Goal: Task Accomplishment & Management: Manage account settings

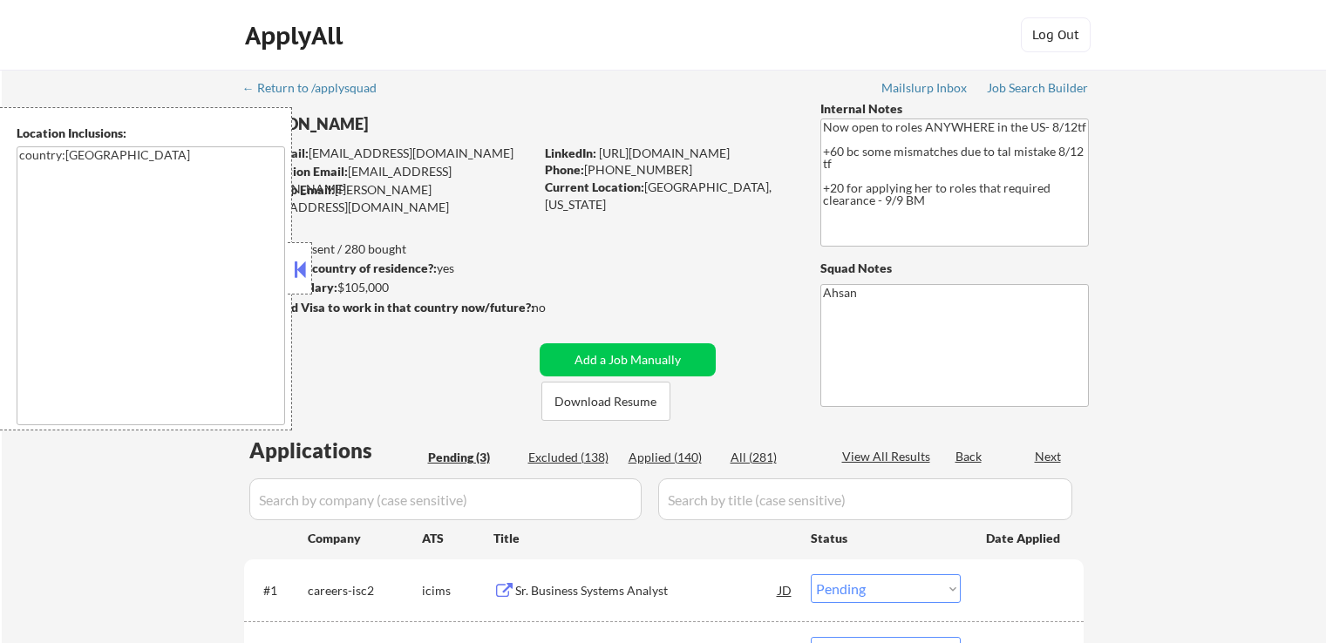
select select ""pending""
click at [303, 270] on button at bounding box center [299, 269] width 19 height 26
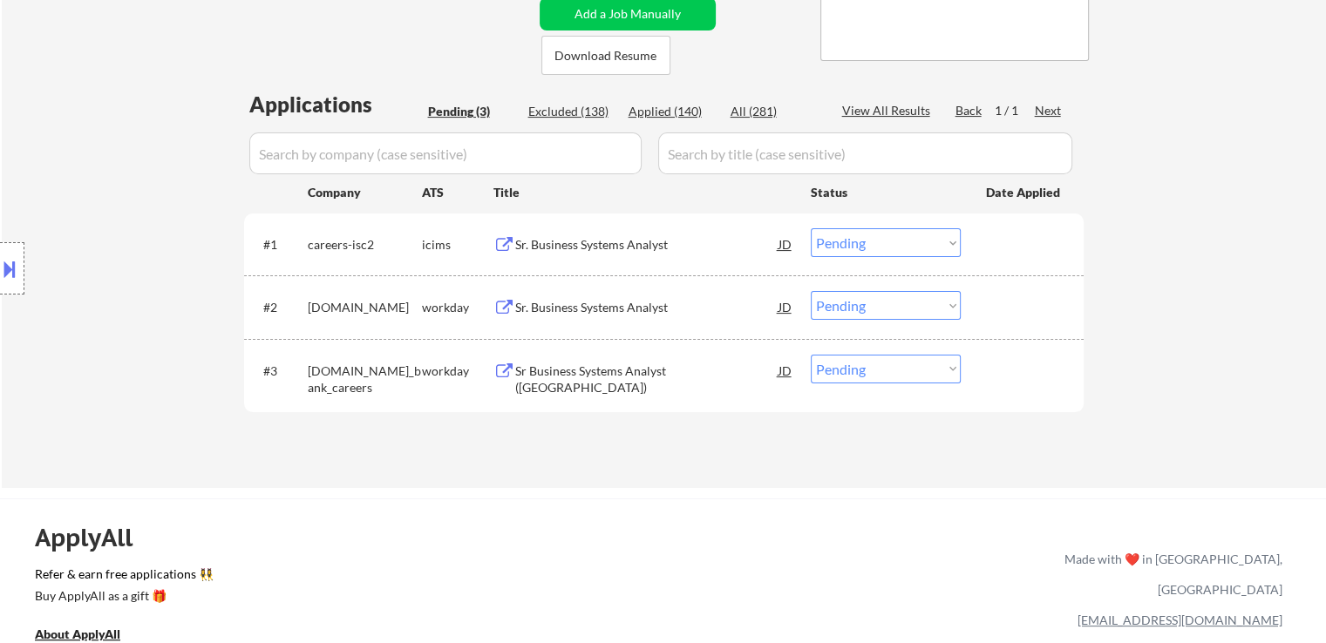
scroll to position [436, 0]
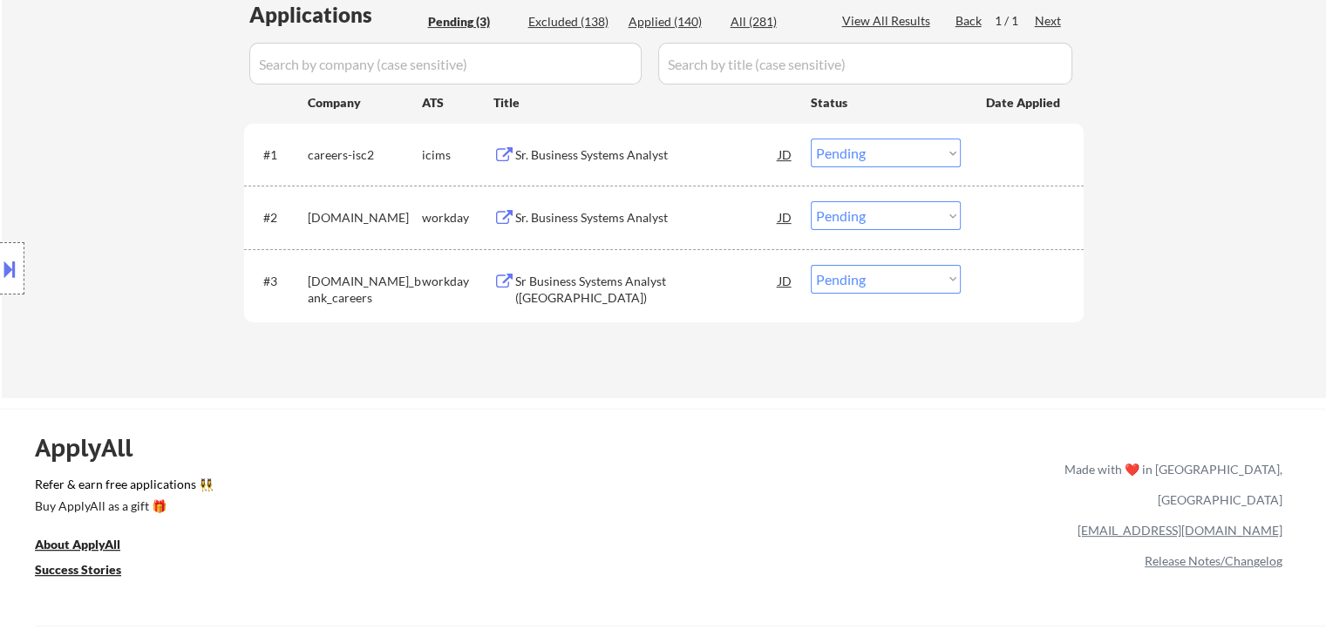
click at [565, 214] on div "Sr. Business Systems Analyst" at bounding box center [646, 217] width 263 height 17
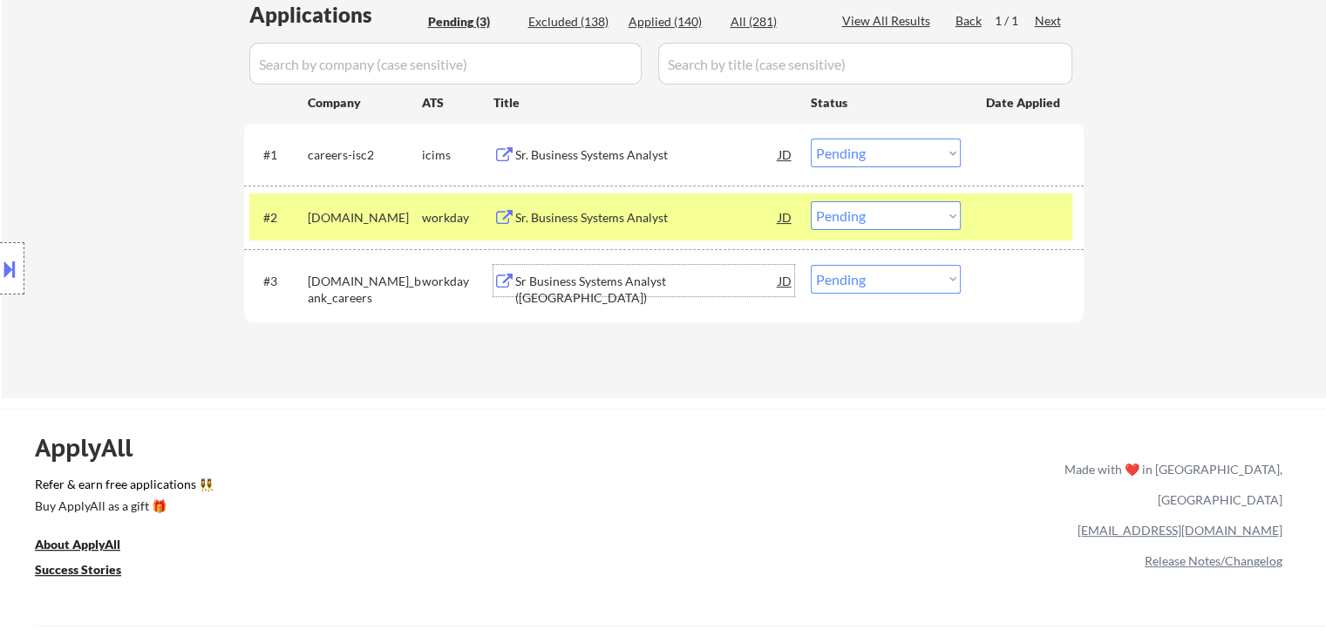
click at [561, 275] on div "Sr Business Systems Analyst ([GEOGRAPHIC_DATA])" at bounding box center [646, 290] width 263 height 34
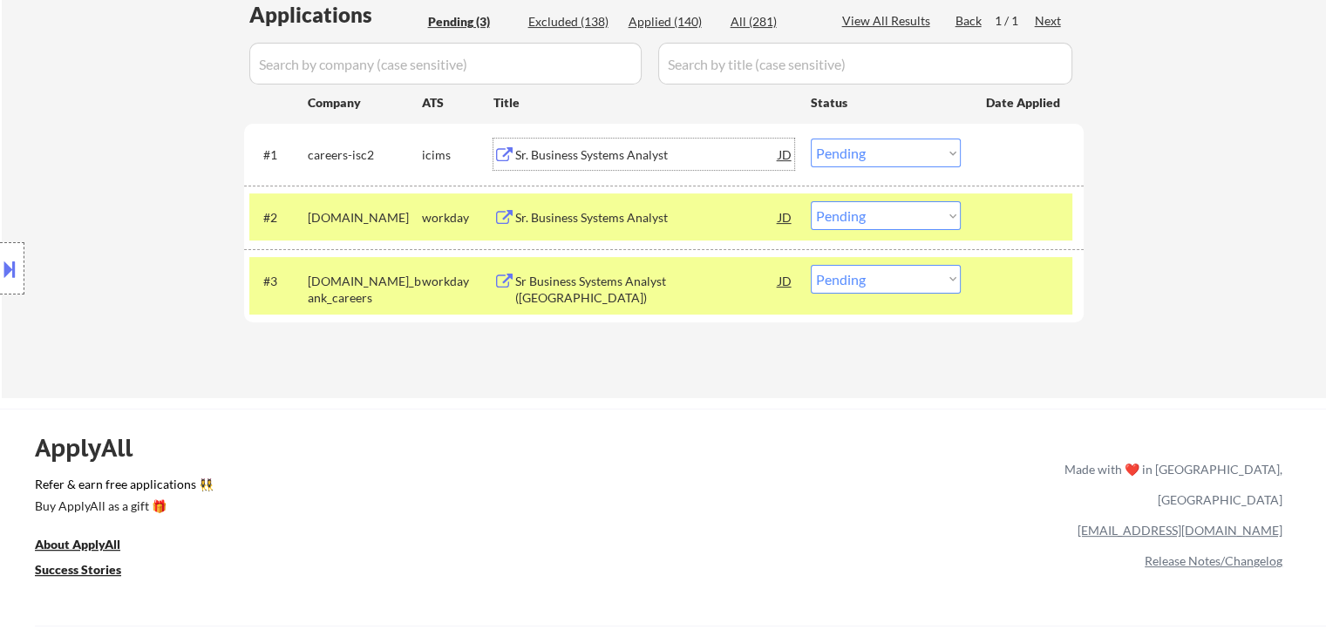
click at [577, 168] on div "Sr. Business Systems Analyst" at bounding box center [646, 154] width 263 height 31
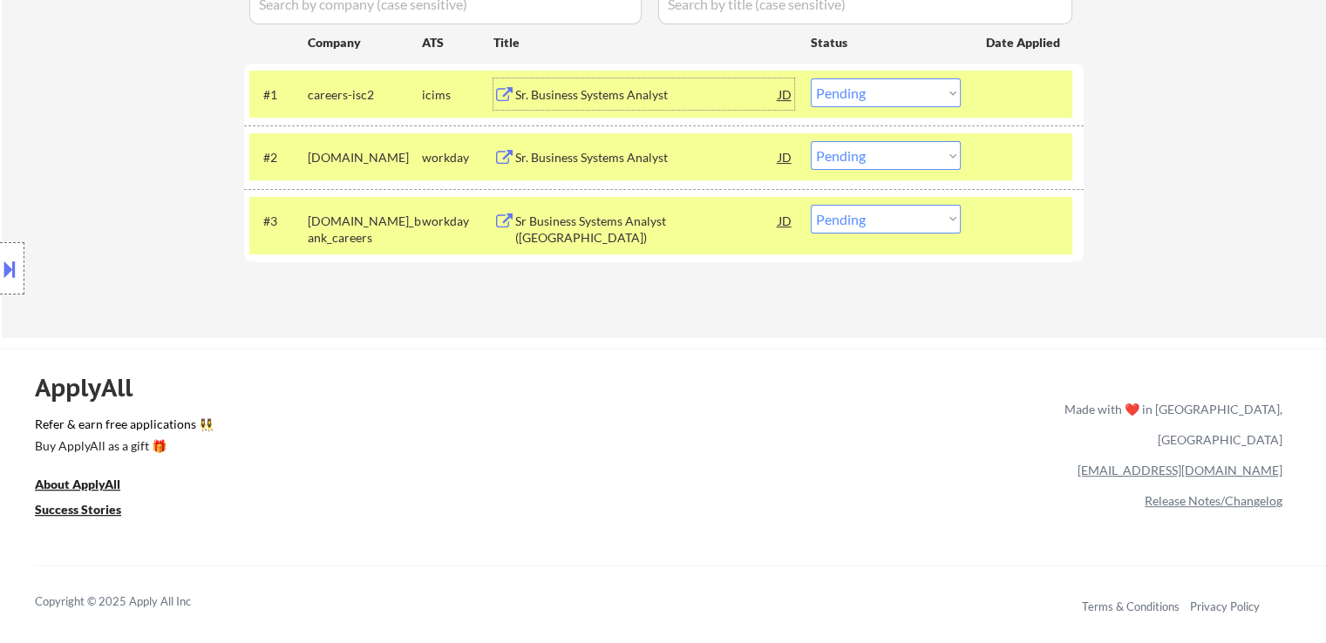
scroll to position [523, 0]
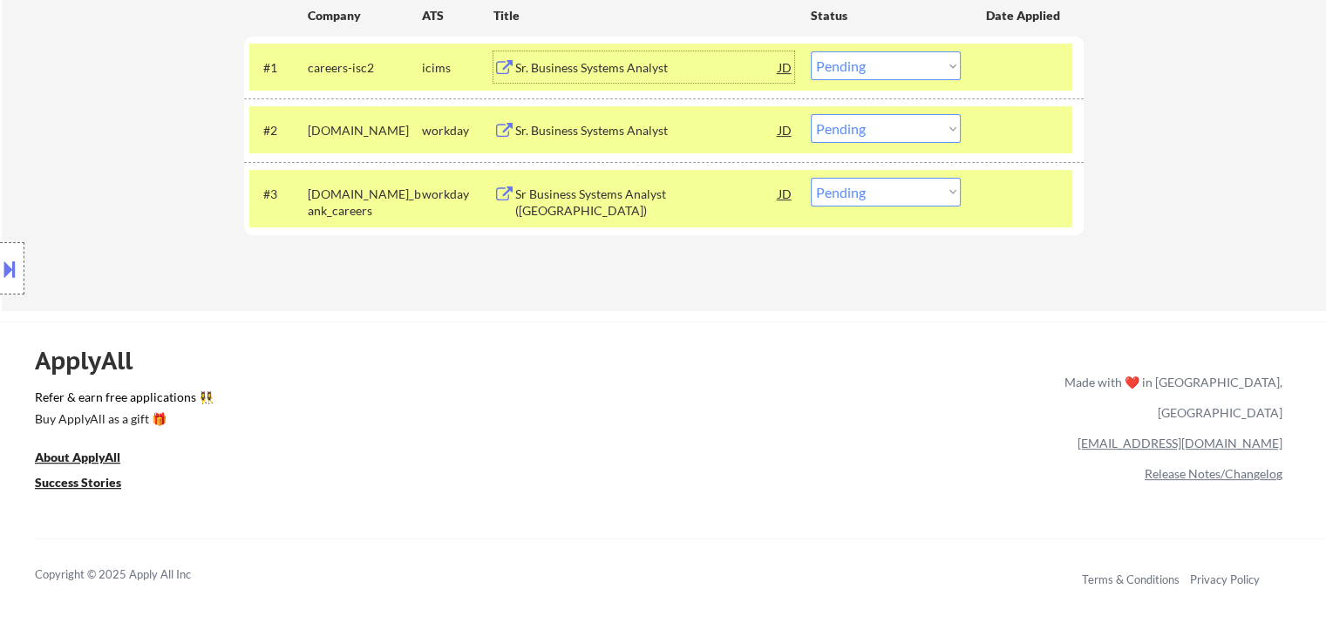
click at [890, 65] on select "Choose an option... Pending Applied Excluded (Questions) Excluded (Expired) Exc…" at bounding box center [886, 65] width 150 height 29
click at [811, 51] on select "Choose an option... Pending Applied Excluded (Questions) Excluded (Expired) Exc…" at bounding box center [886, 65] width 150 height 29
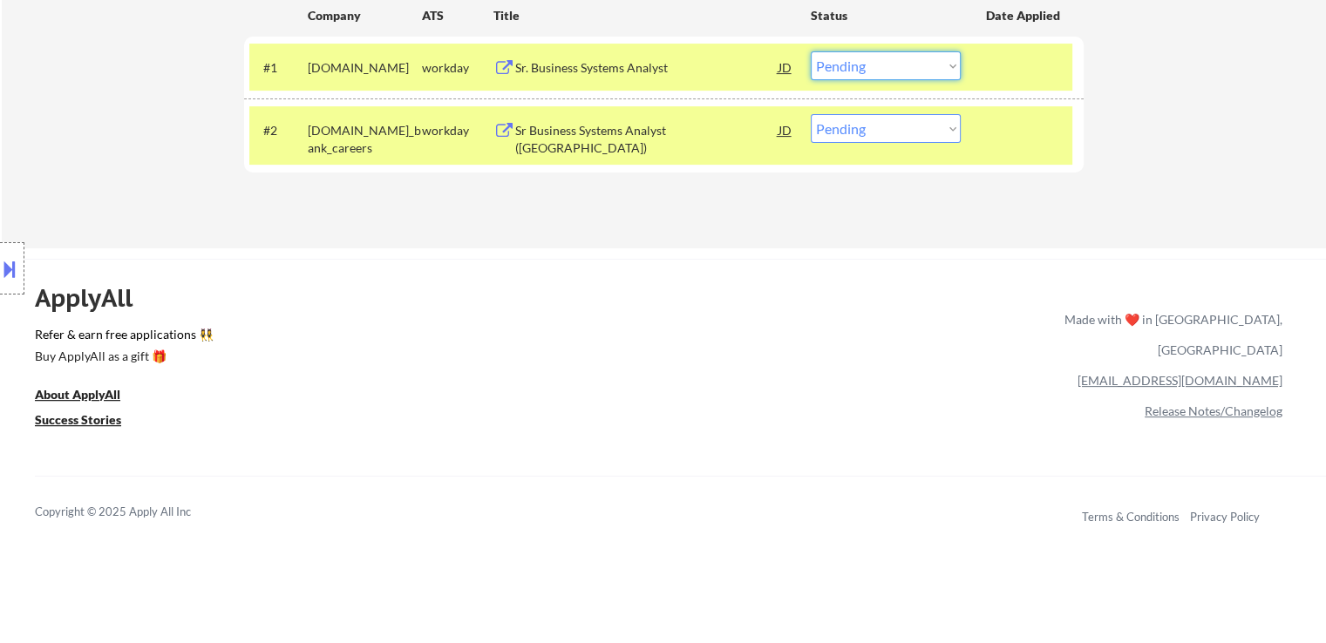
click at [876, 77] on select "Choose an option... Pending Applied Excluded (Questions) Excluded (Expired) Exc…" at bounding box center [886, 65] width 150 height 29
click at [811, 51] on select "Choose an option... Pending Applied Excluded (Questions) Excluded (Expired) Exc…" at bounding box center [886, 65] width 150 height 29
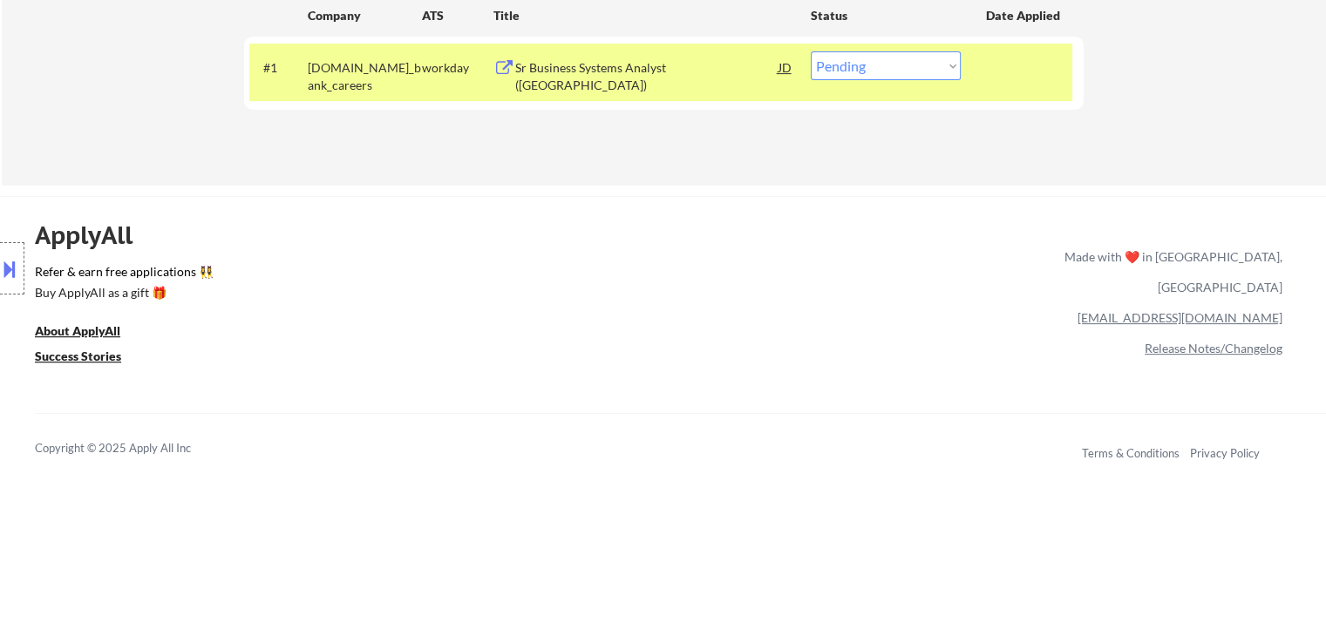
scroll to position [436, 0]
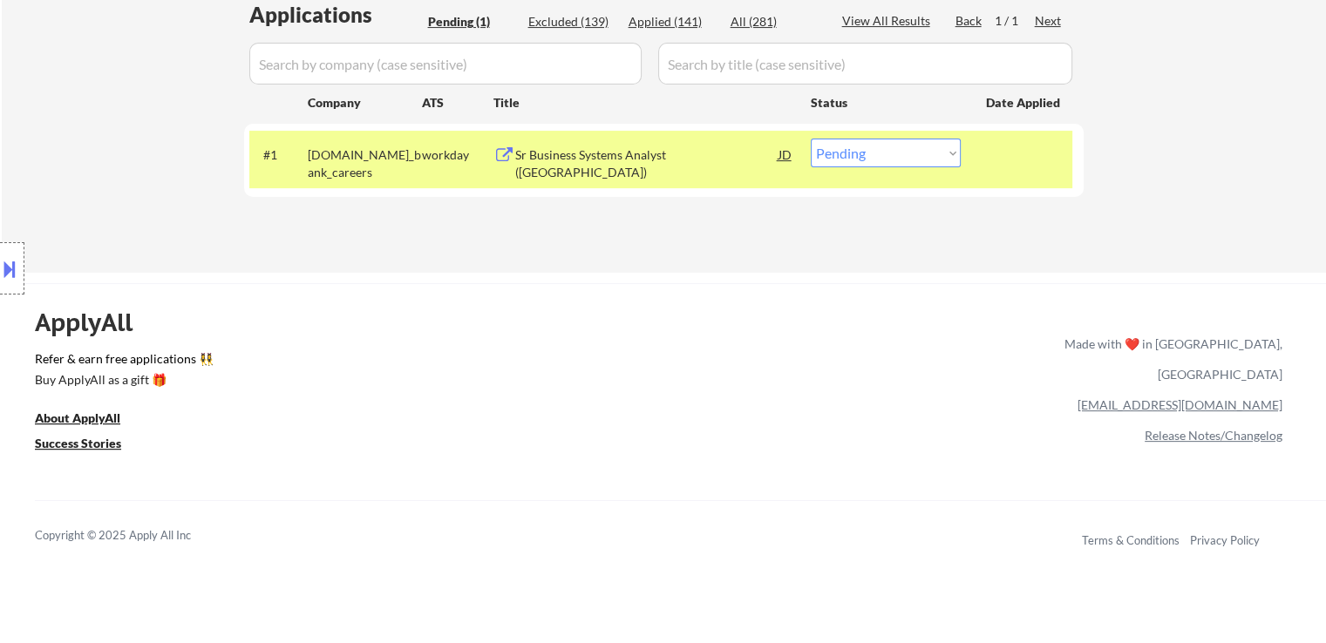
click at [859, 158] on select "Choose an option... Pending Applied Excluded (Questions) Excluded (Expired) Exc…" at bounding box center [886, 153] width 150 height 29
select select ""applied""
click at [811, 139] on select "Choose an option... Pending Applied Excluded (Questions) Excluded (Expired) Exc…" at bounding box center [886, 153] width 150 height 29
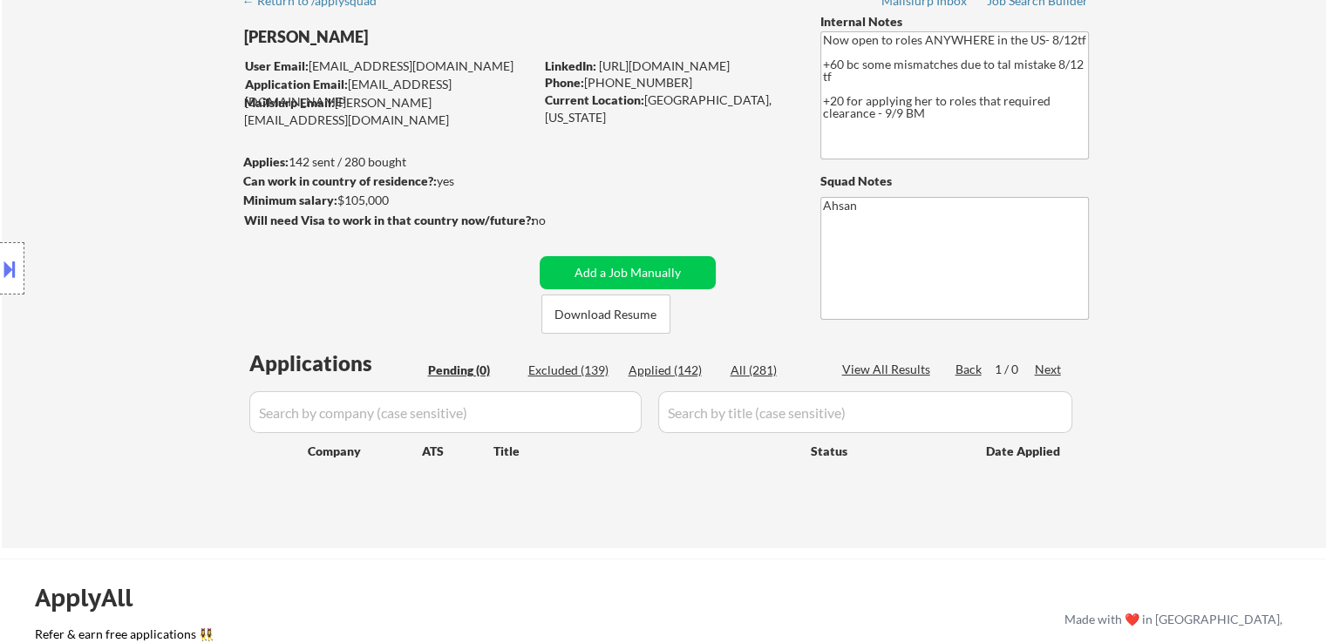
scroll to position [0, 0]
